Goal: Transaction & Acquisition: Purchase product/service

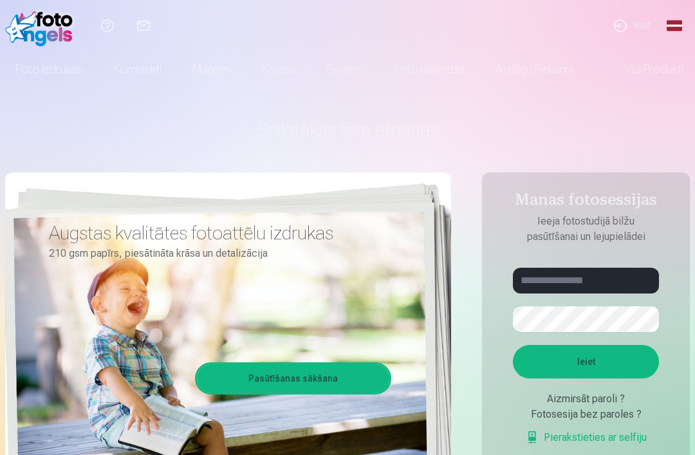
click at [207, 86] on link "Magnēti" at bounding box center [211, 69] width 69 height 36
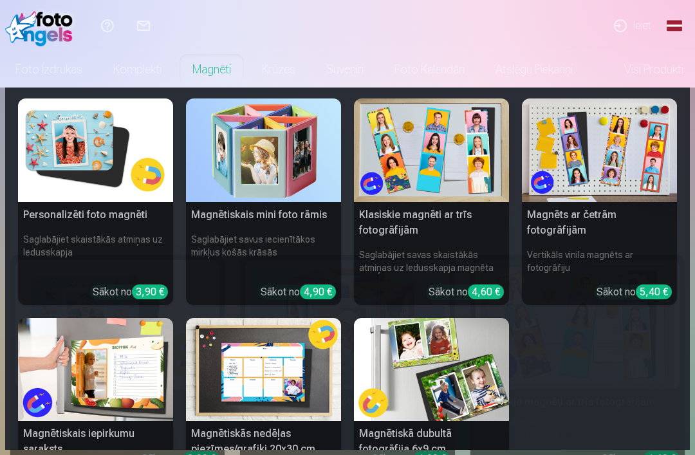
scroll to position [1, 0]
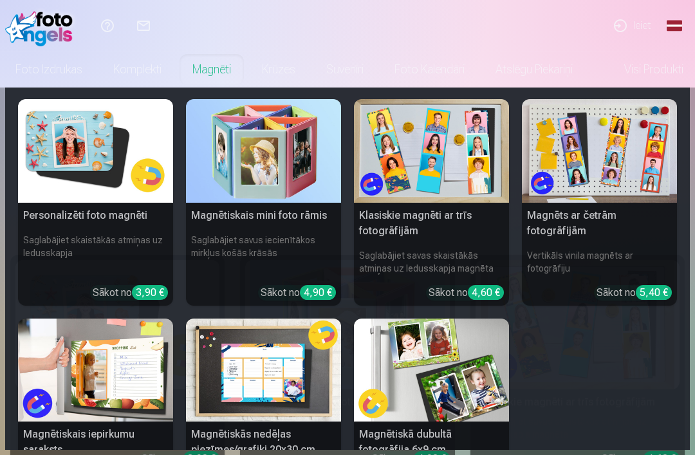
click at [41, 228] on h6 "Saglabājiet skaistākās atmiņas uz ledusskapja" at bounding box center [95, 253] width 155 height 51
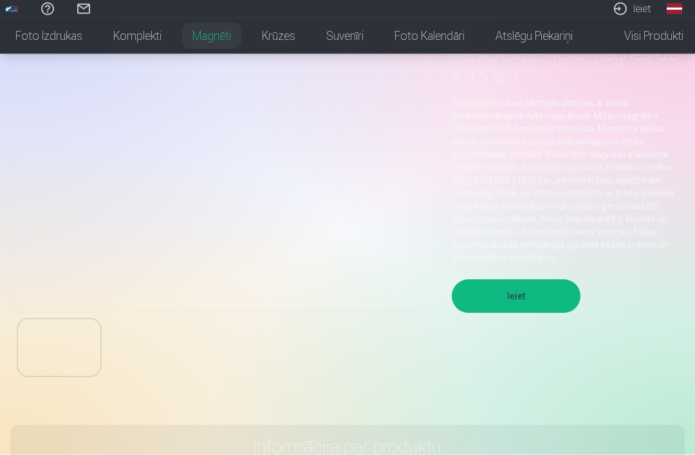
scroll to position [81, 0]
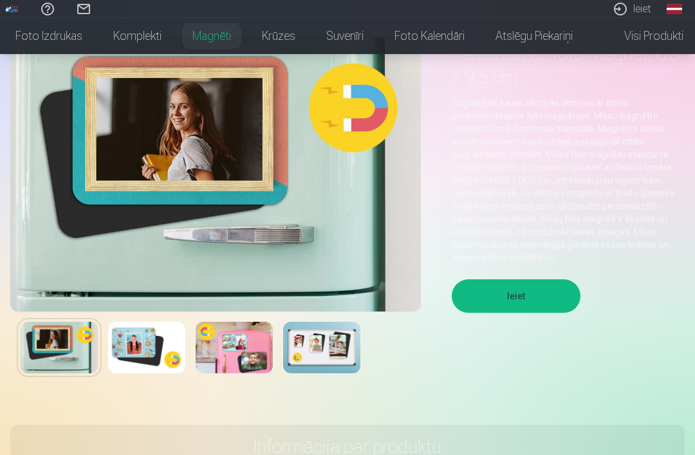
click at [133, 325] on img at bounding box center [146, 347] width 77 height 51
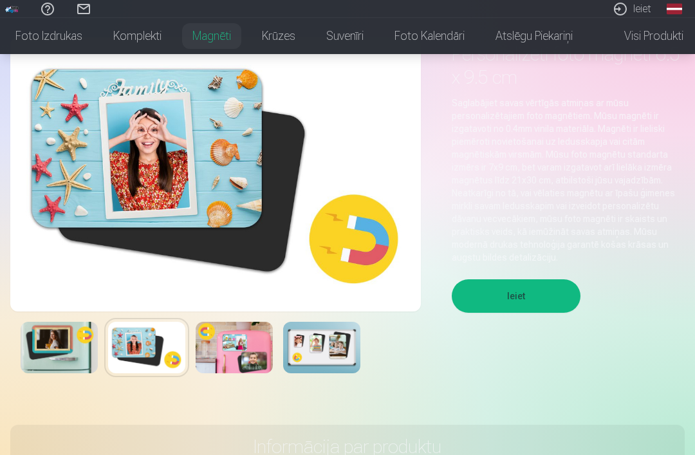
click at [221, 339] on img at bounding box center [234, 347] width 77 height 51
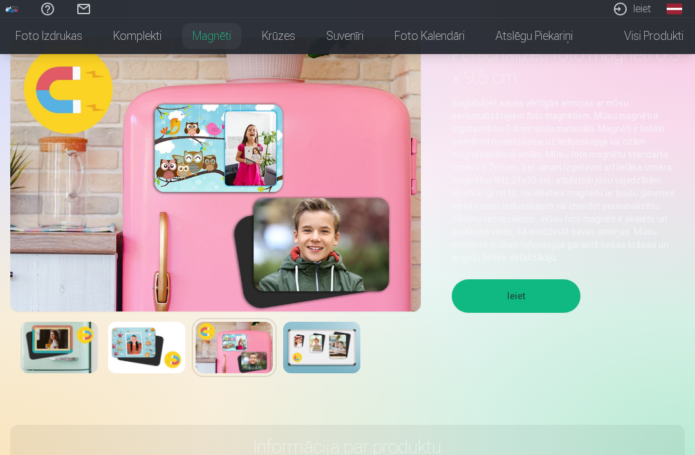
click at [297, 340] on img at bounding box center [321, 347] width 77 height 51
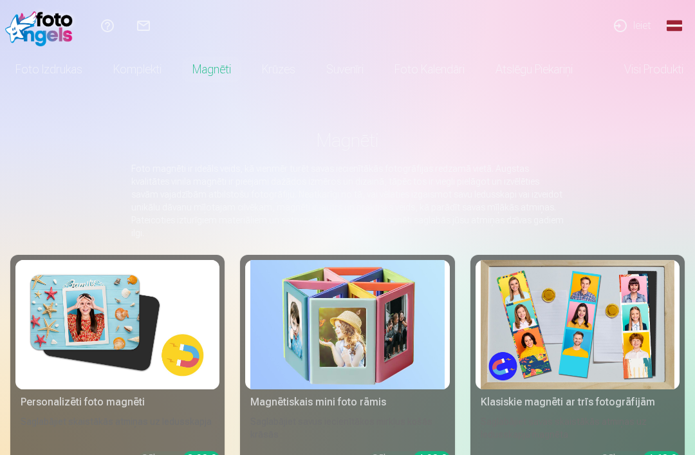
click at [150, 69] on link "Komplekti" at bounding box center [137, 69] width 79 height 36
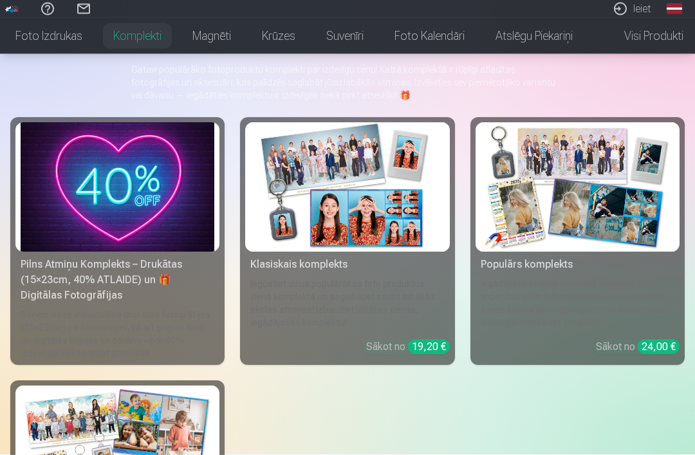
scroll to position [97, 0]
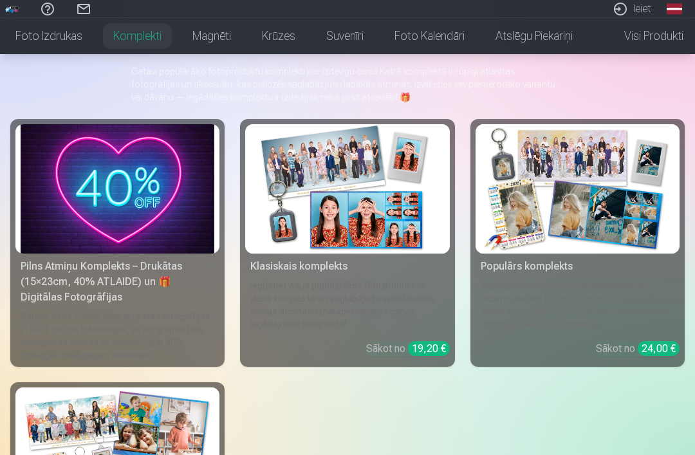
click at [68, 302] on div "Pilns Atmiņu Komplekts – Drukātas (15×23cm, 40% ATLAIDE) un 🎁 Digitālas Fotogrā…" at bounding box center [117, 282] width 204 height 46
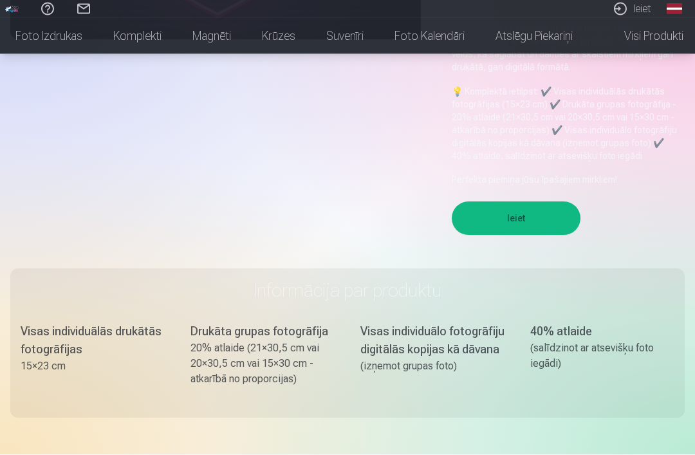
scroll to position [358, 0]
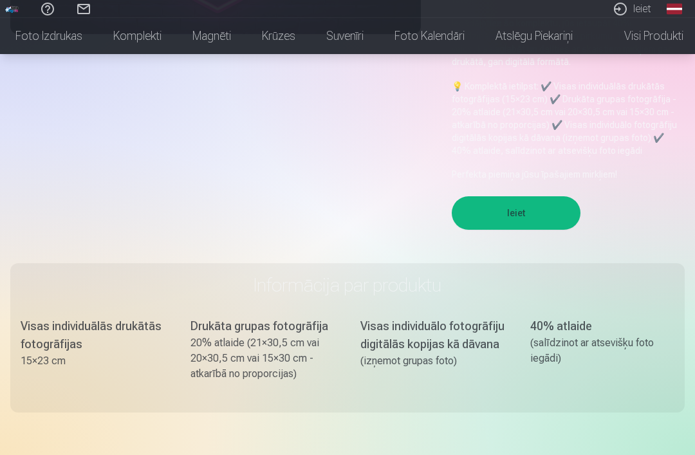
click at [531, 206] on button "Ieiet" at bounding box center [516, 212] width 129 height 33
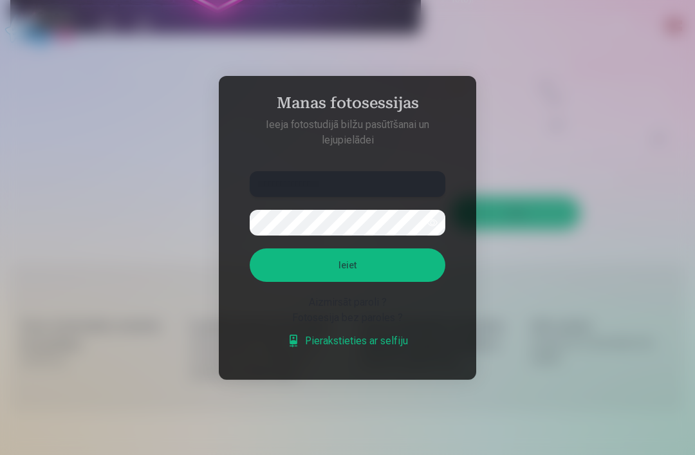
type input "**********"
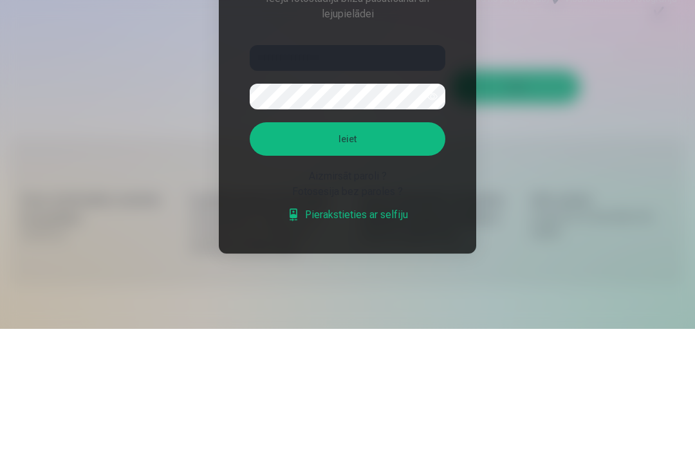
click at [429, 248] on button "Ieiet" at bounding box center [348, 264] width 196 height 33
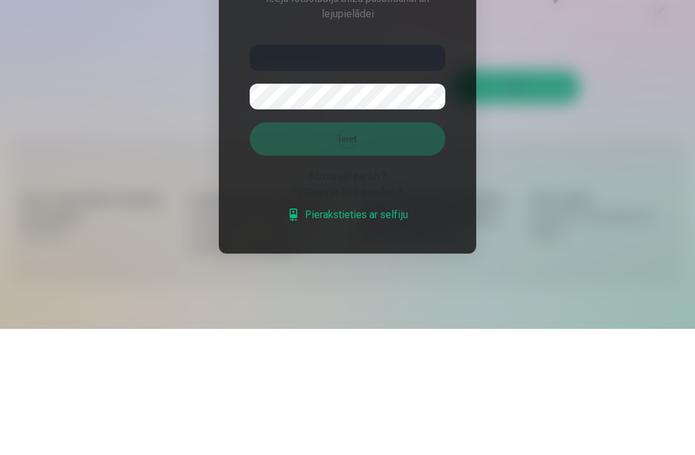
scroll to position [126, 0]
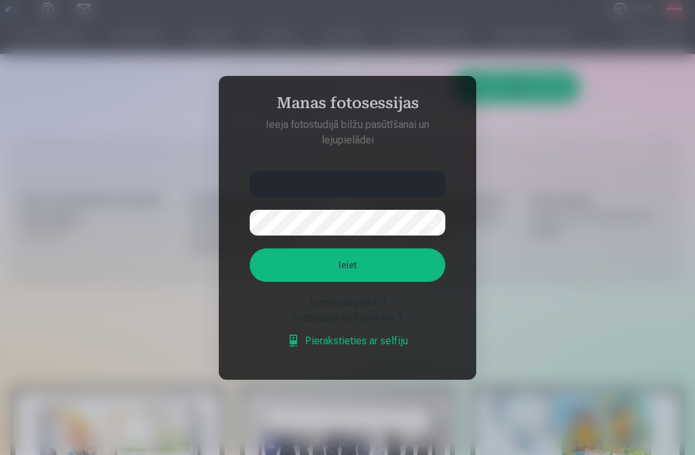
click at [649, 229] on div at bounding box center [347, 227] width 695 height 455
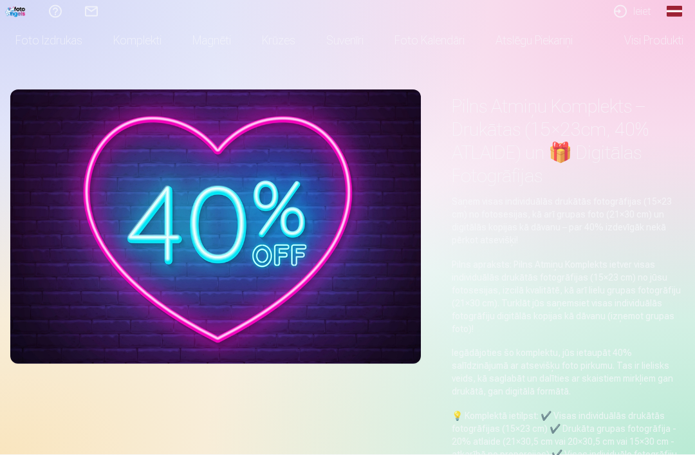
scroll to position [0, 0]
